Goal: Information Seeking & Learning: Find specific fact

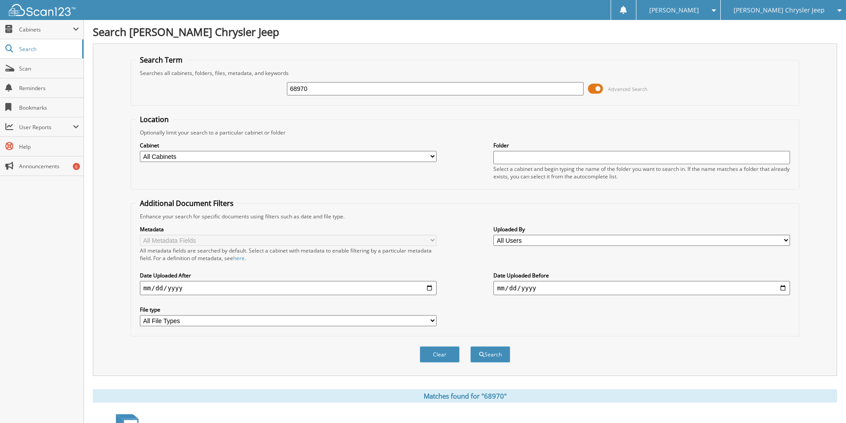
drag, startPoint x: 308, startPoint y: 91, endPoint x: 112, endPoint y: 116, distance: 197.6
click at [112, 116] on div "Search Term Searches all cabinets, folders, files, metadata, and keywords 68970…" at bounding box center [465, 210] width 745 height 333
type input "67081"
click at [485, 352] on button "Search" at bounding box center [491, 355] width 40 height 16
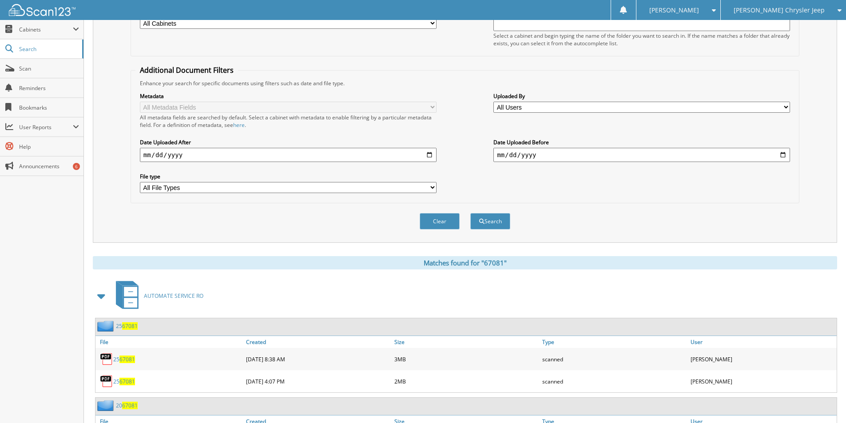
scroll to position [178, 0]
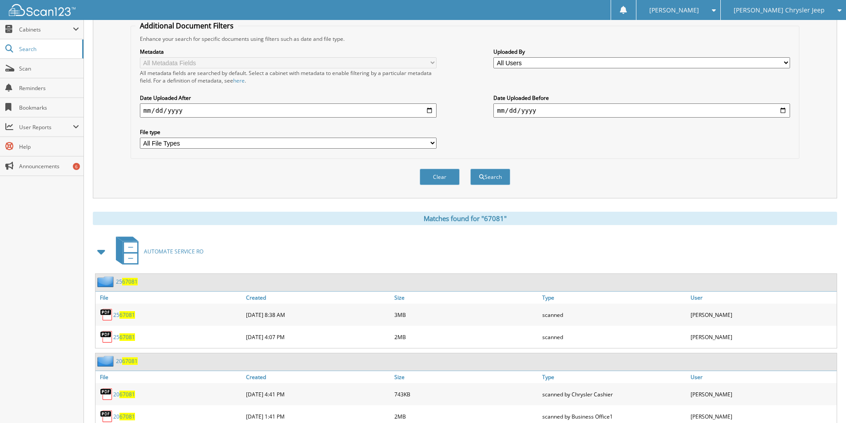
click at [125, 316] on span "67081" at bounding box center [128, 315] width 16 height 8
click at [122, 337] on span "67081" at bounding box center [128, 338] width 16 height 8
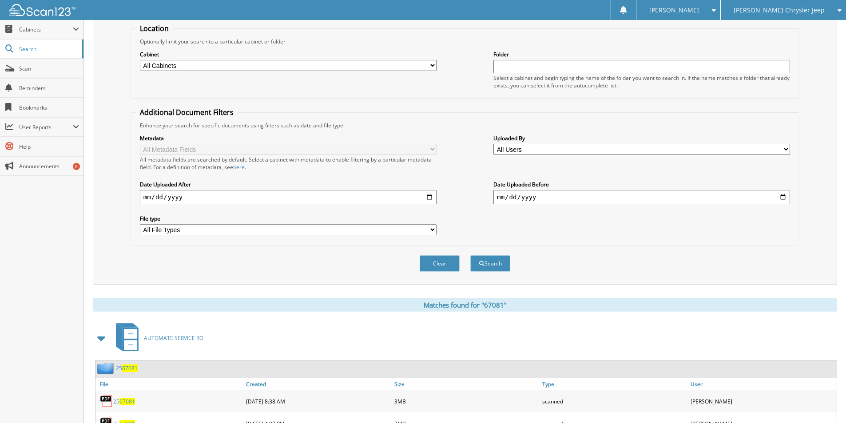
scroll to position [0, 0]
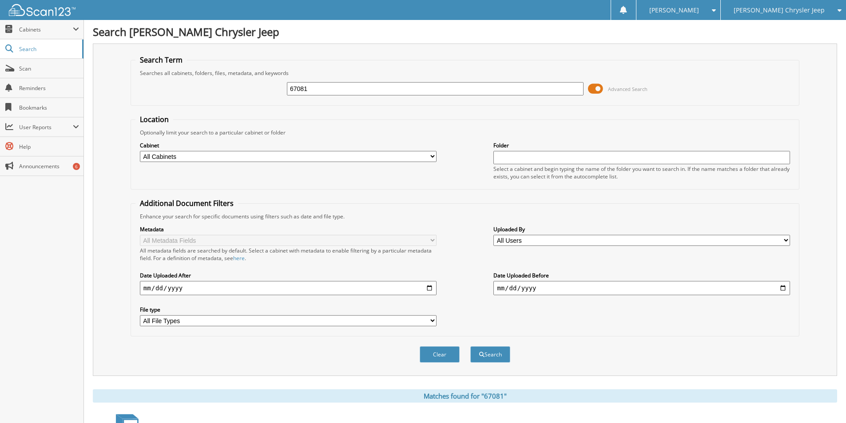
drag, startPoint x: 322, startPoint y: 92, endPoint x: 178, endPoint y: 95, distance: 144.0
click at [180, 93] on div "67081 Advanced Search" at bounding box center [465, 89] width 659 height 24
type input "66144"
click at [492, 354] on button "Search" at bounding box center [491, 355] width 40 height 16
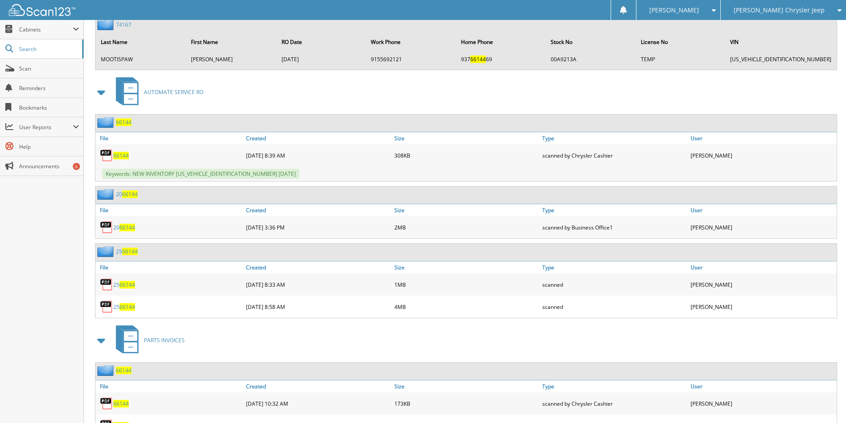
scroll to position [578, 0]
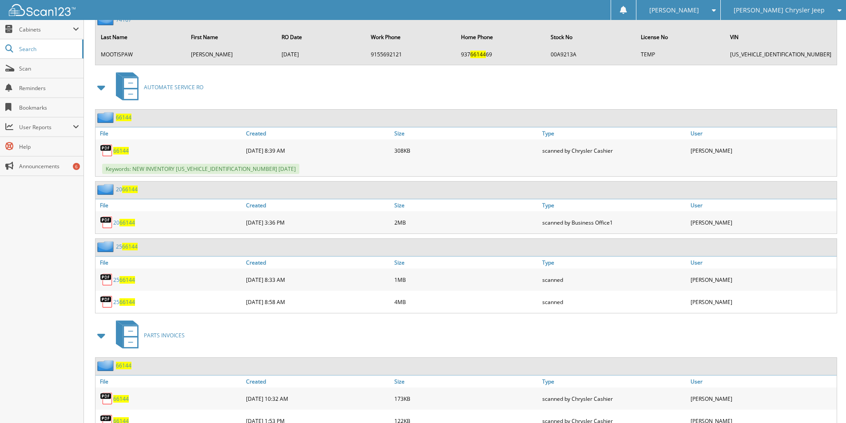
click at [129, 279] on span "66144" at bounding box center [128, 280] width 16 height 8
click at [126, 299] on span "66144" at bounding box center [128, 303] width 16 height 8
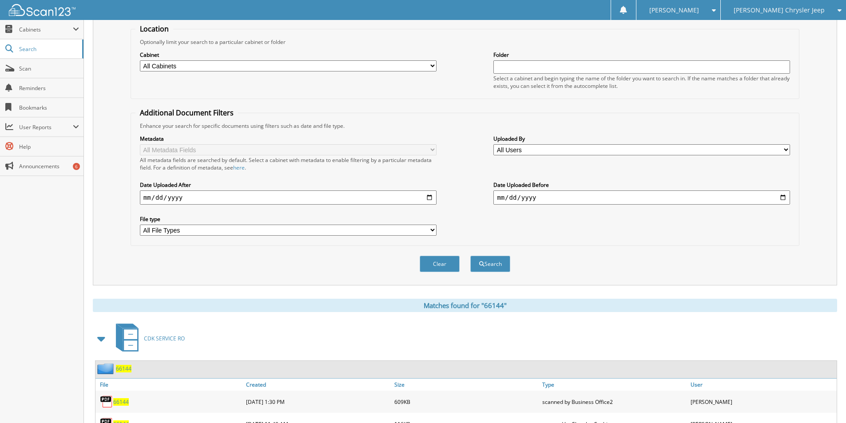
scroll to position [0, 0]
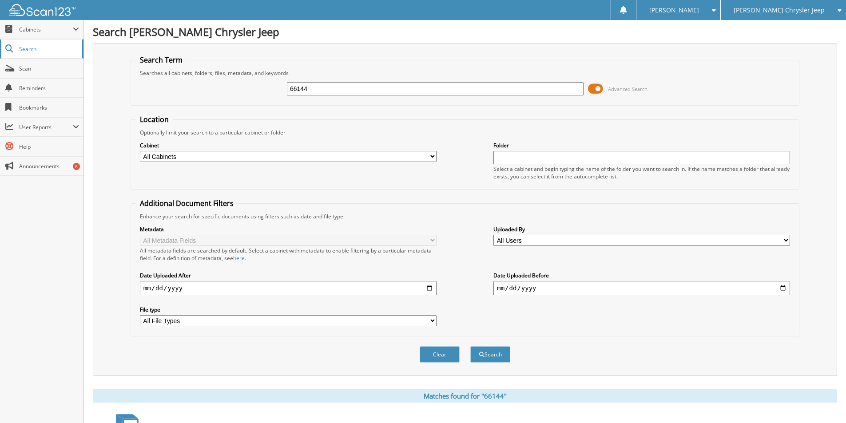
drag, startPoint x: 320, startPoint y: 88, endPoint x: 80, endPoint y: 55, distance: 241.8
type input "62703"
click at [485, 356] on button "Search" at bounding box center [491, 355] width 40 height 16
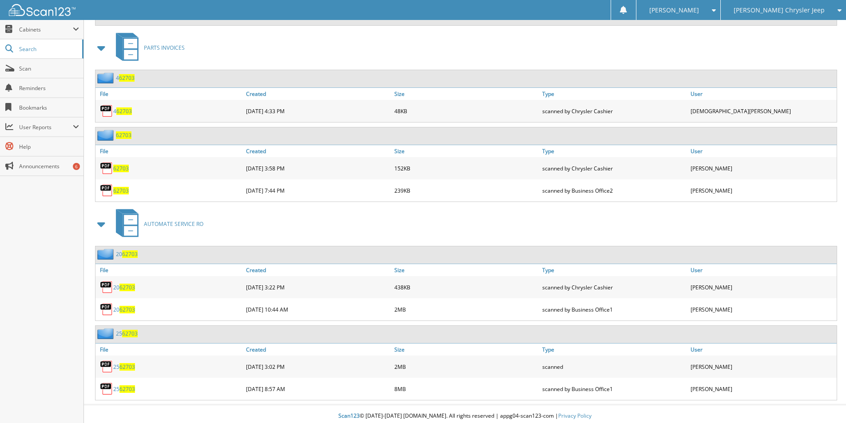
scroll to position [1001, 0]
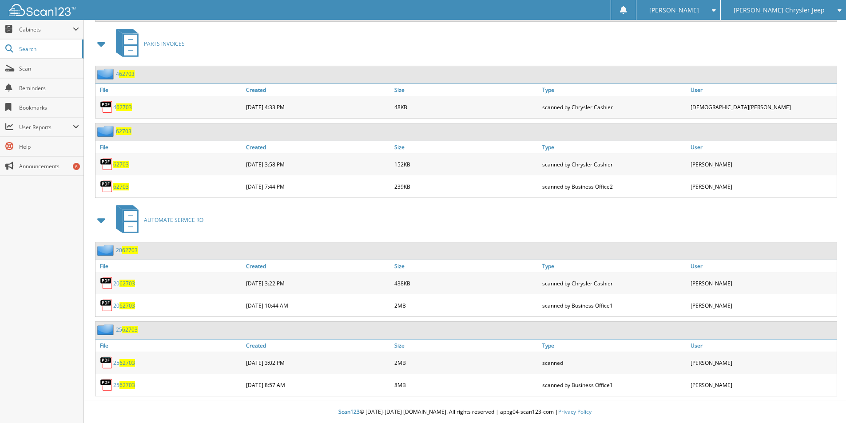
click at [125, 361] on span "62703" at bounding box center [128, 363] width 16 height 8
click at [129, 384] on span "62703" at bounding box center [128, 386] width 16 height 8
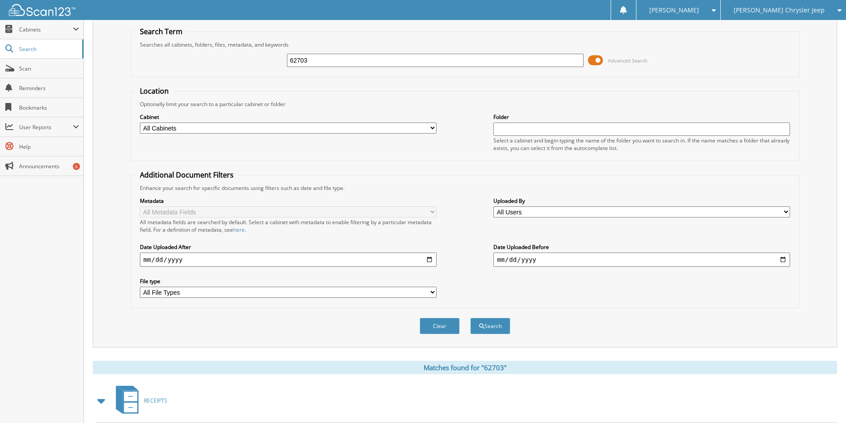
scroll to position [0, 0]
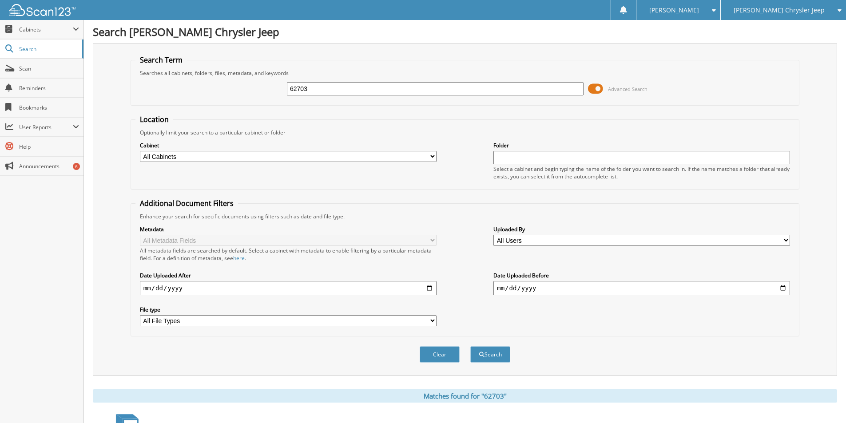
drag, startPoint x: 320, startPoint y: 89, endPoint x: 130, endPoint y: 82, distance: 190.7
click at [131, 82] on fieldset "Search Term Searches all cabinets, folders, files, metadata, and keywords 62703…" at bounding box center [465, 80] width 669 height 51
type input "67586"
click at [486, 352] on button "Search" at bounding box center [491, 355] width 40 height 16
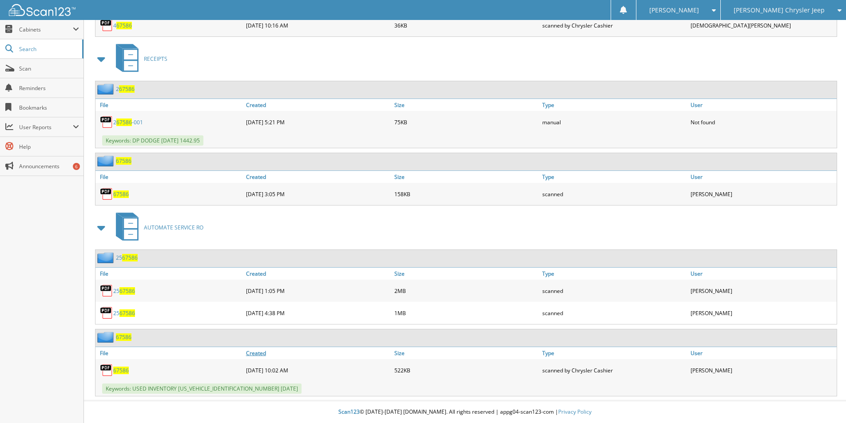
scroll to position [800, 0]
click at [125, 290] on span "67586" at bounding box center [128, 291] width 16 height 8
click at [126, 292] on span "67586" at bounding box center [128, 291] width 16 height 8
click at [125, 311] on span "67586" at bounding box center [128, 314] width 16 height 8
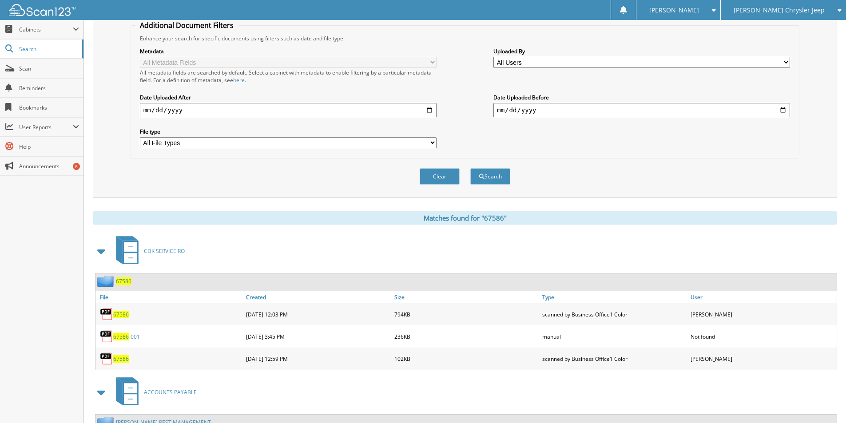
scroll to position [0, 0]
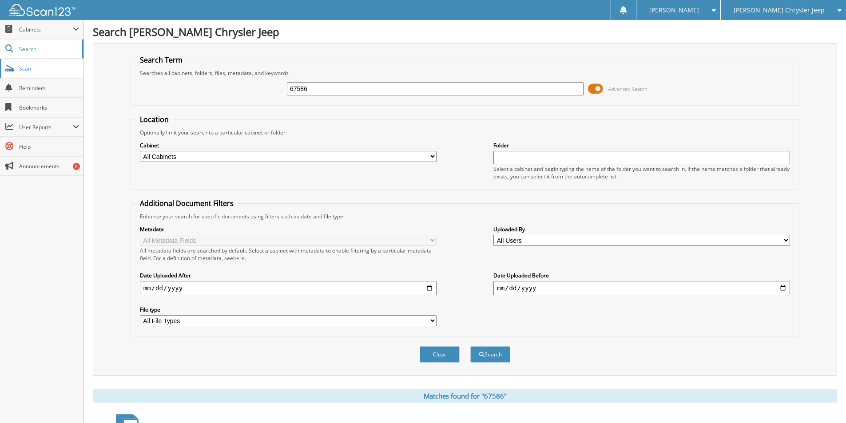
drag, startPoint x: 326, startPoint y: 87, endPoint x: 79, endPoint y: 68, distance: 247.3
type input "61982"
click at [487, 355] on button "Search" at bounding box center [491, 355] width 40 height 16
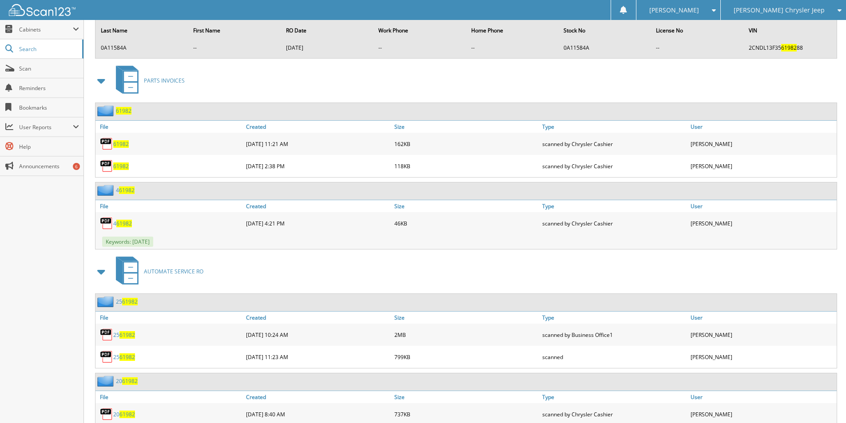
scroll to position [578, 0]
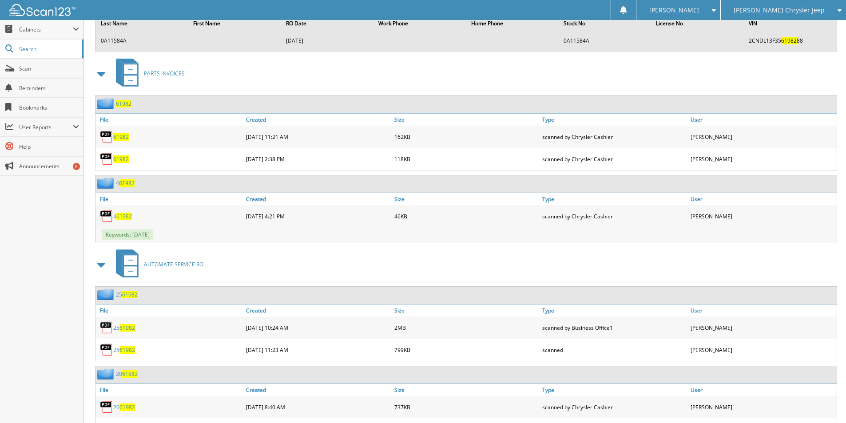
click at [128, 326] on span "61982" at bounding box center [128, 328] width 16 height 8
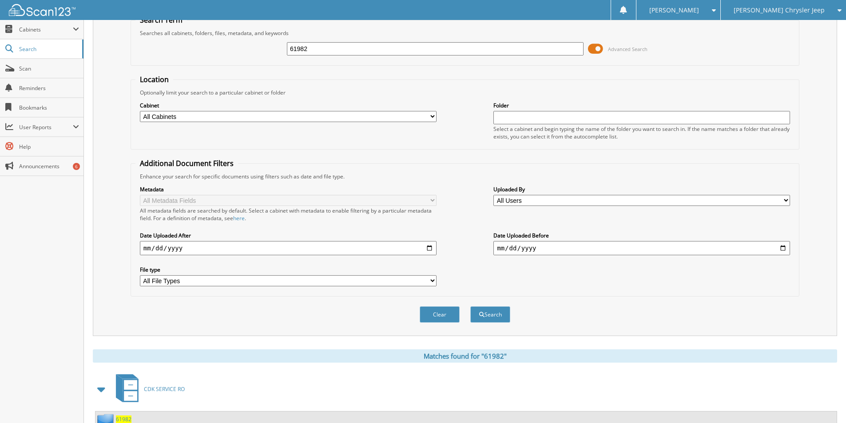
scroll to position [0, 0]
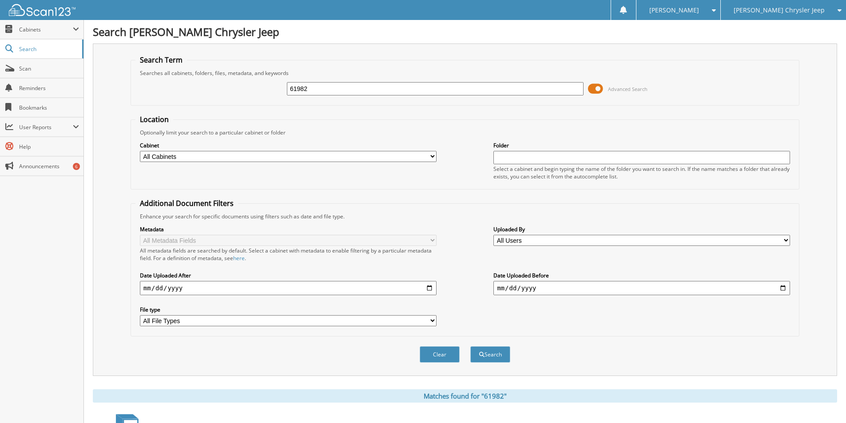
drag, startPoint x: 325, startPoint y: 89, endPoint x: 186, endPoint y: 67, distance: 140.8
click at [116, 52] on div "Search Term Searches all cabinets, folders, files, metadata, and keywords 61982…" at bounding box center [465, 210] width 745 height 333
type input "62194"
click at [491, 354] on button "Search" at bounding box center [491, 355] width 40 height 16
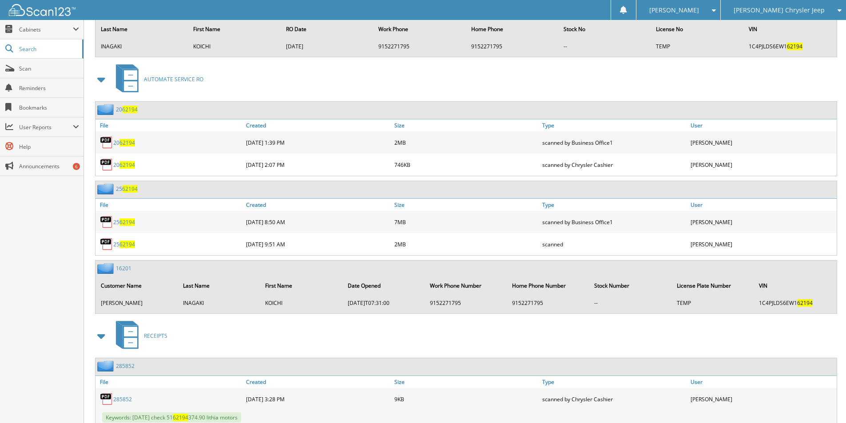
scroll to position [1111, 0]
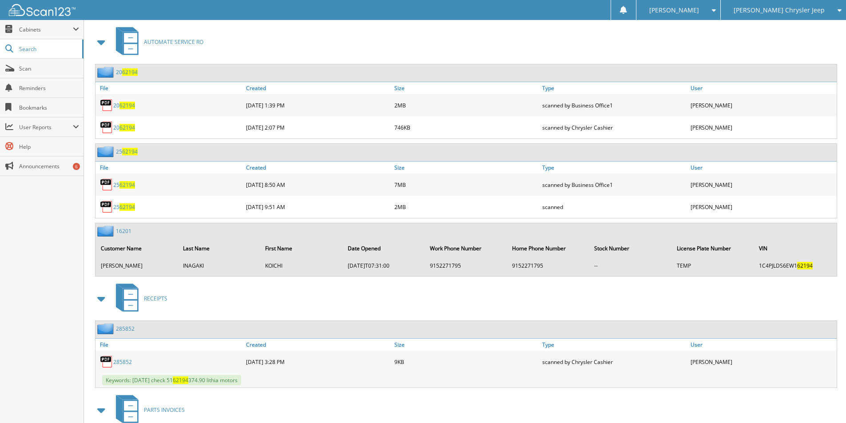
click at [129, 188] on span "62194" at bounding box center [128, 185] width 16 height 8
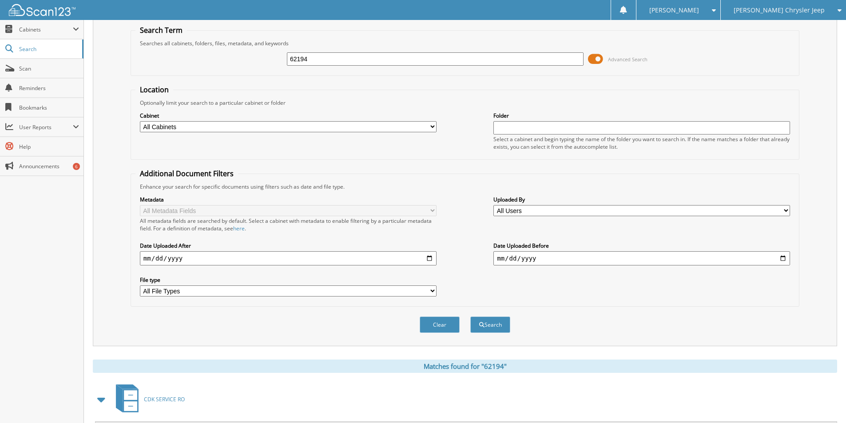
scroll to position [44, 0]
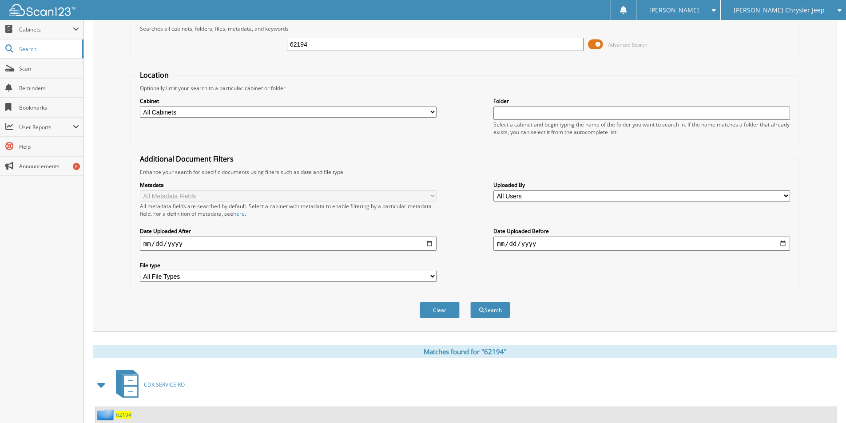
drag, startPoint x: 309, startPoint y: 42, endPoint x: 211, endPoint y: 47, distance: 98.3
click at [136, 21] on fieldset "Search Term Searches all cabinets, folders, files, metadata, and keywords 62194…" at bounding box center [465, 36] width 669 height 51
type input "62703"
click at [490, 309] on button "Search" at bounding box center [491, 310] width 40 height 16
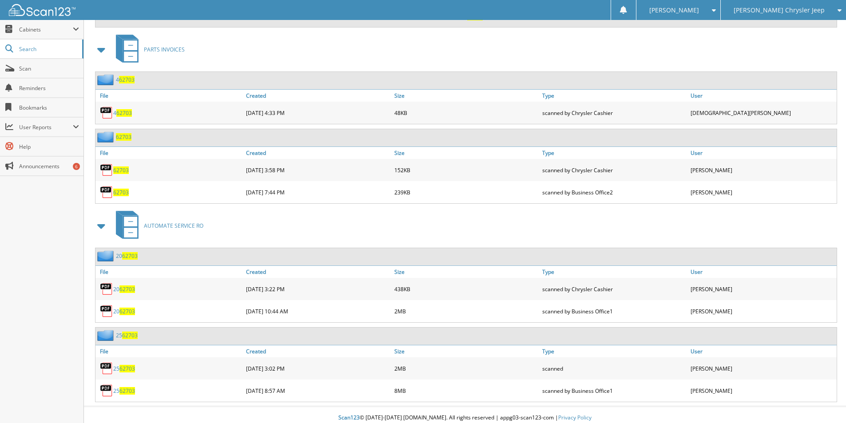
scroll to position [1001, 0]
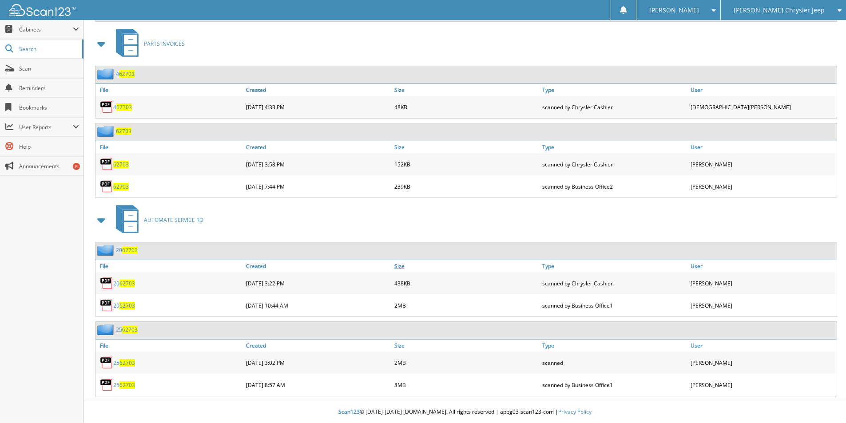
drag, startPoint x: 120, startPoint y: 362, endPoint x: 453, endPoint y: 262, distance: 348.0
click at [120, 362] on span "62703" at bounding box center [128, 363] width 16 height 8
click at [125, 382] on span "62703" at bounding box center [128, 386] width 16 height 8
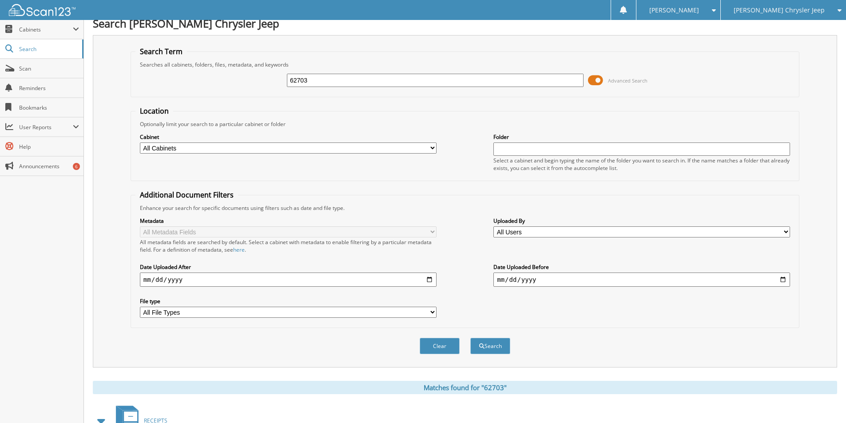
scroll to position [0, 0]
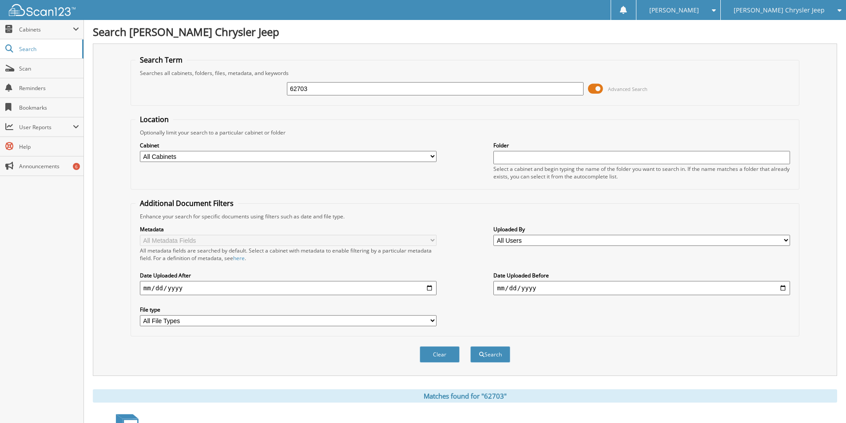
drag, startPoint x: 314, startPoint y: 87, endPoint x: 213, endPoint y: 68, distance: 102.2
click at [216, 69] on fieldset "Search Term Searches all cabinets, folders, files, metadata, and keywords 62703…" at bounding box center [465, 80] width 669 height 51
type input "69156"
click at [491, 356] on button "Search" at bounding box center [491, 355] width 40 height 16
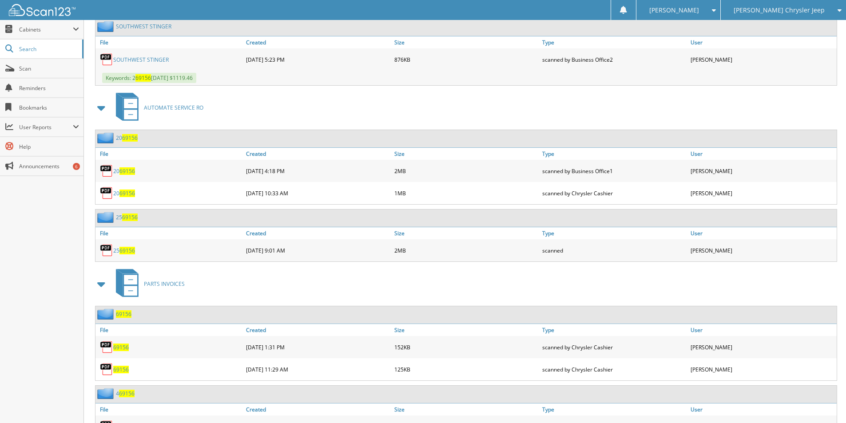
scroll to position [444, 0]
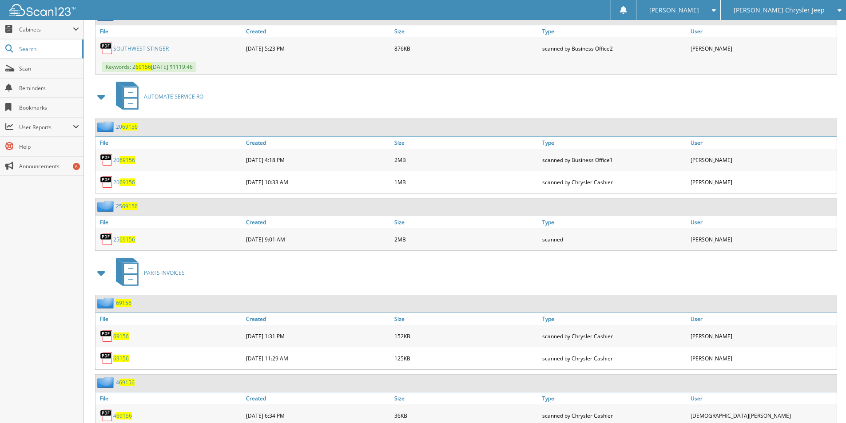
click at [129, 238] on span "69156" at bounding box center [128, 240] width 16 height 8
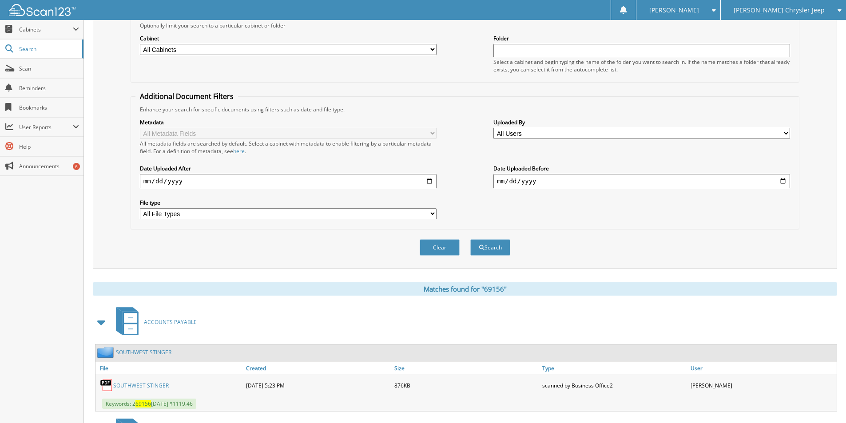
scroll to position [0, 0]
